Goal: Find specific fact: Find contact information

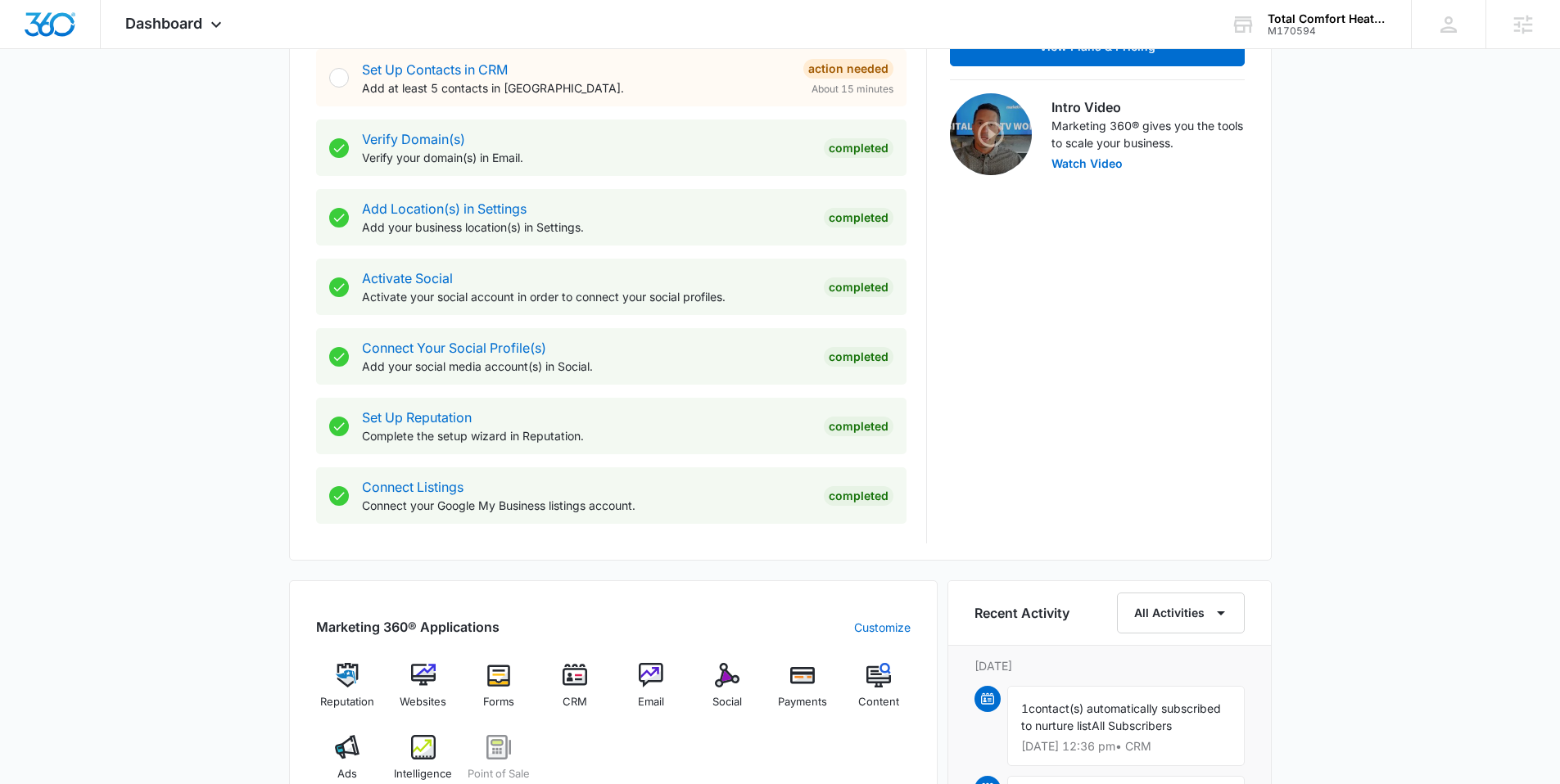
scroll to position [623, 0]
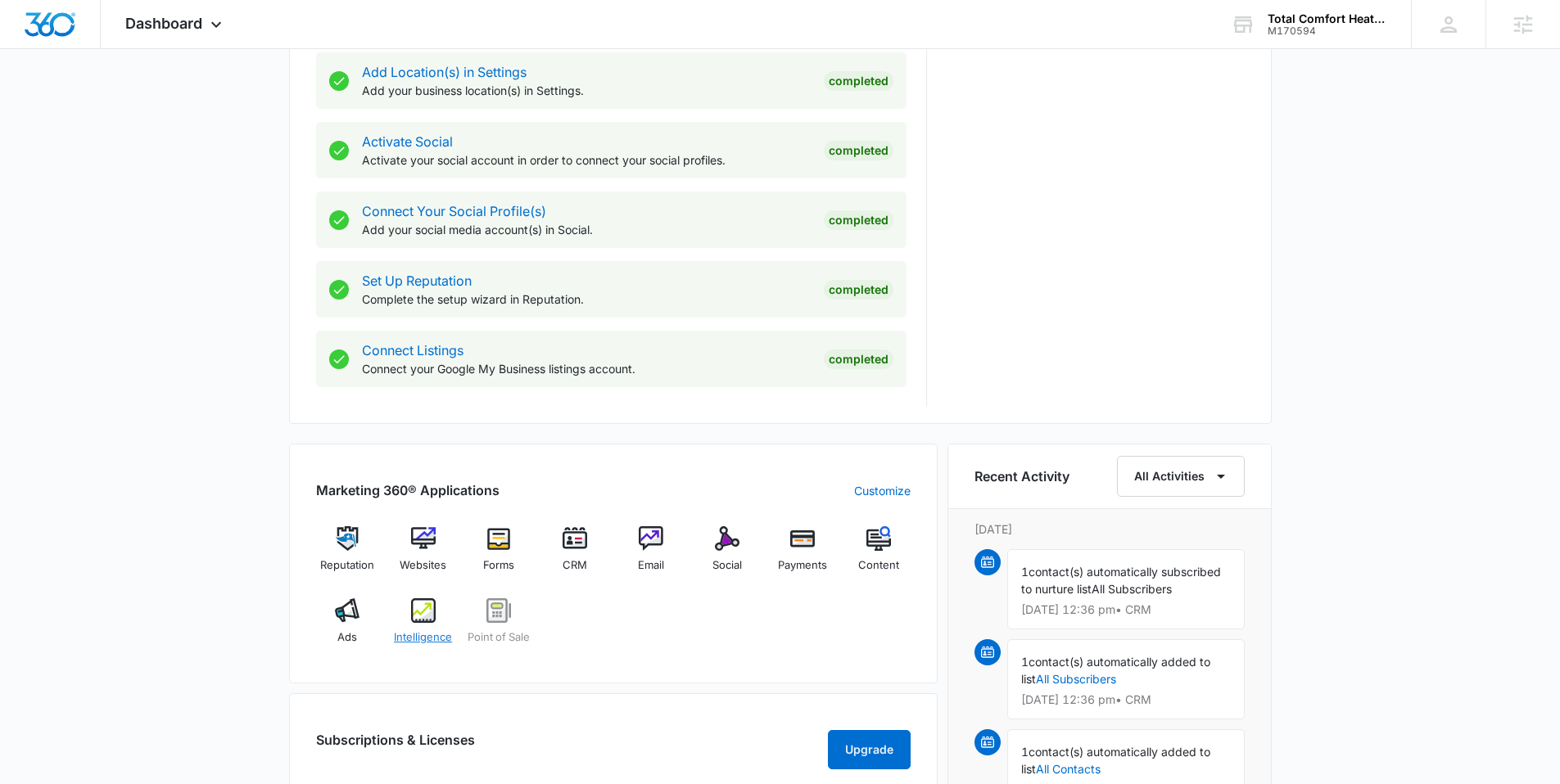
click at [432, 622] on img at bounding box center [423, 611] width 25 height 24
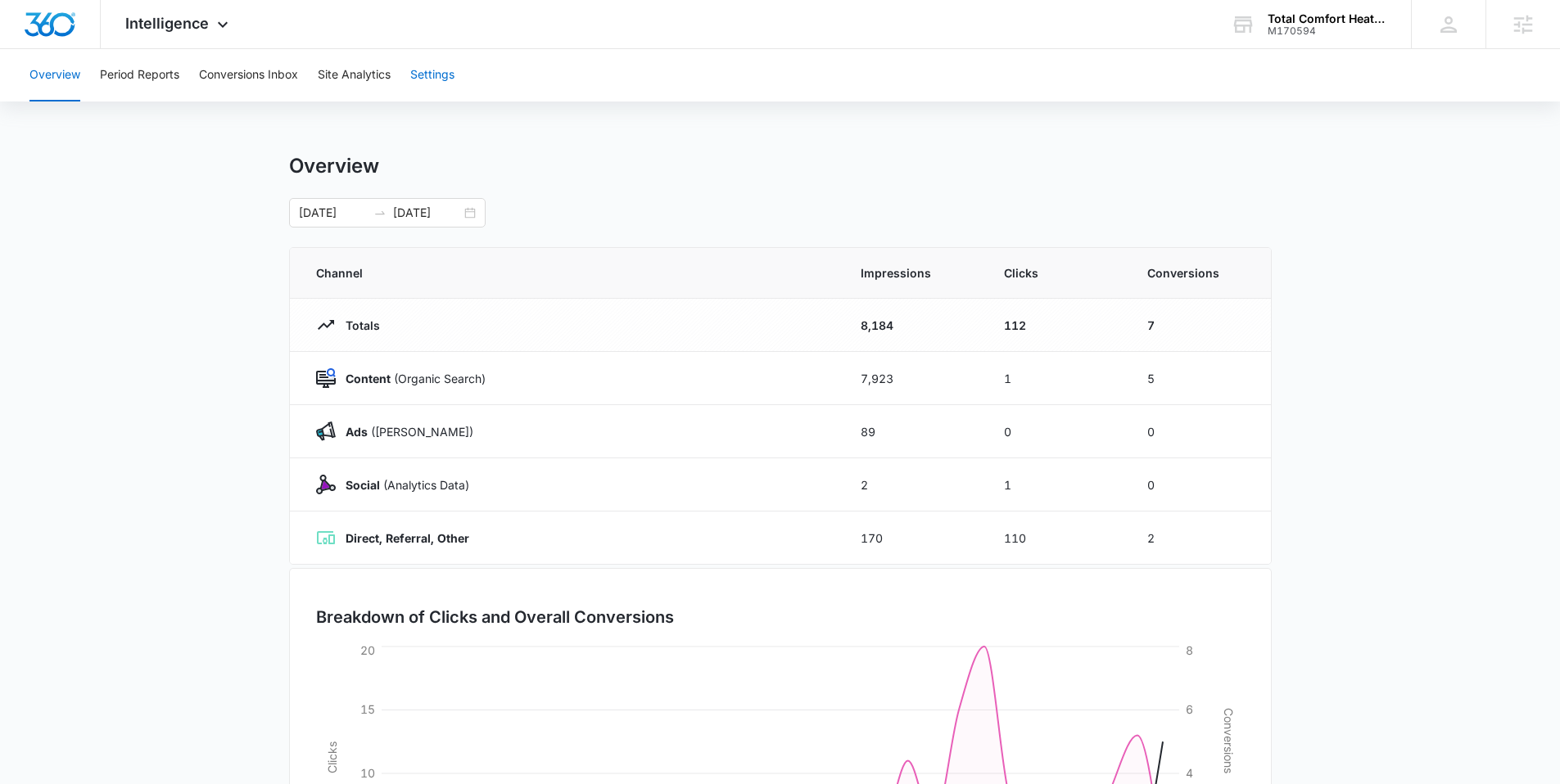
click at [433, 75] on button "Settings" at bounding box center [432, 75] width 44 height 53
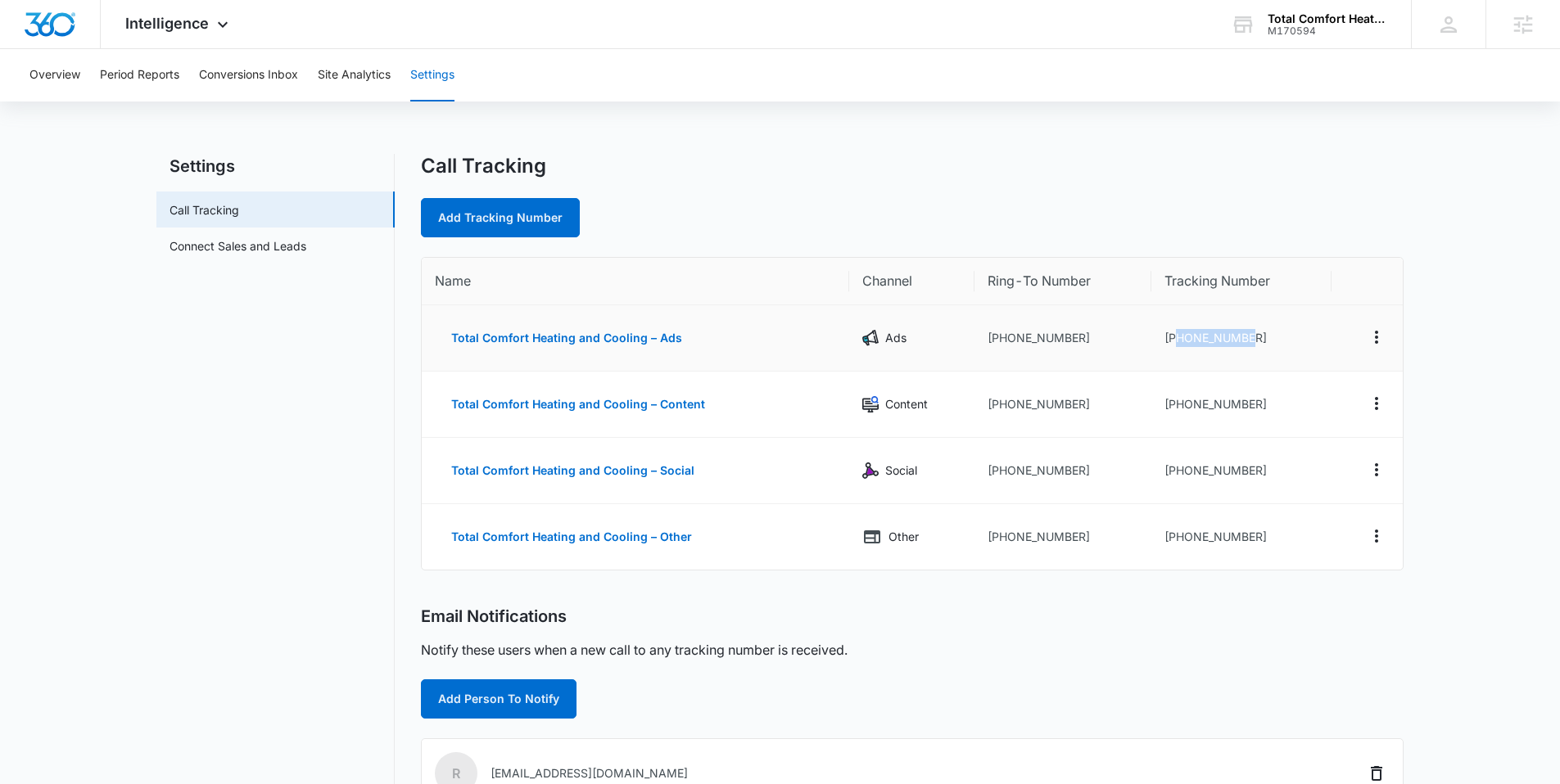
drag, startPoint x: 1252, startPoint y: 338, endPoint x: 1204, endPoint y: 345, distance: 48.5
click at [1177, 339] on td "[PHONE_NUMBER]" at bounding box center [1240, 338] width 180 height 66
copy td "7205800809"
